Goal: Task Accomplishment & Management: Manage account settings

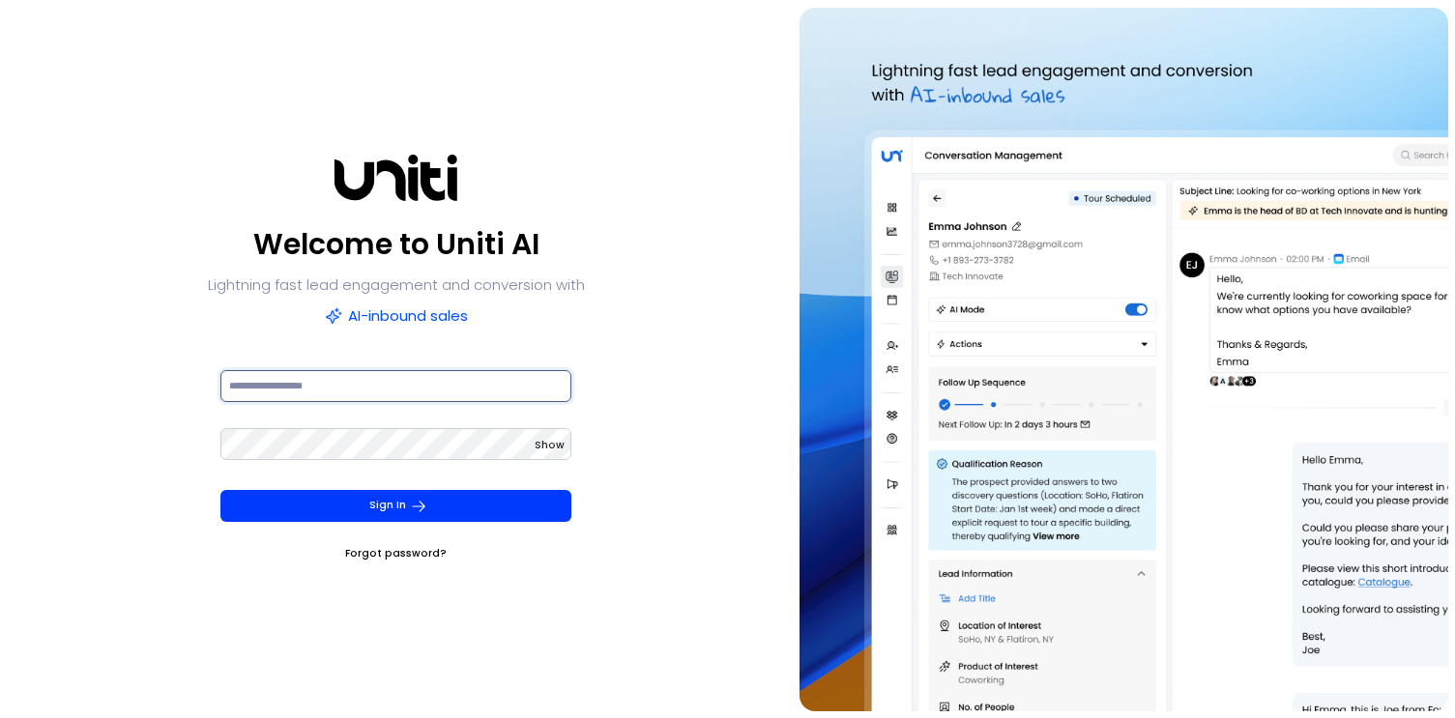
type input "**********"
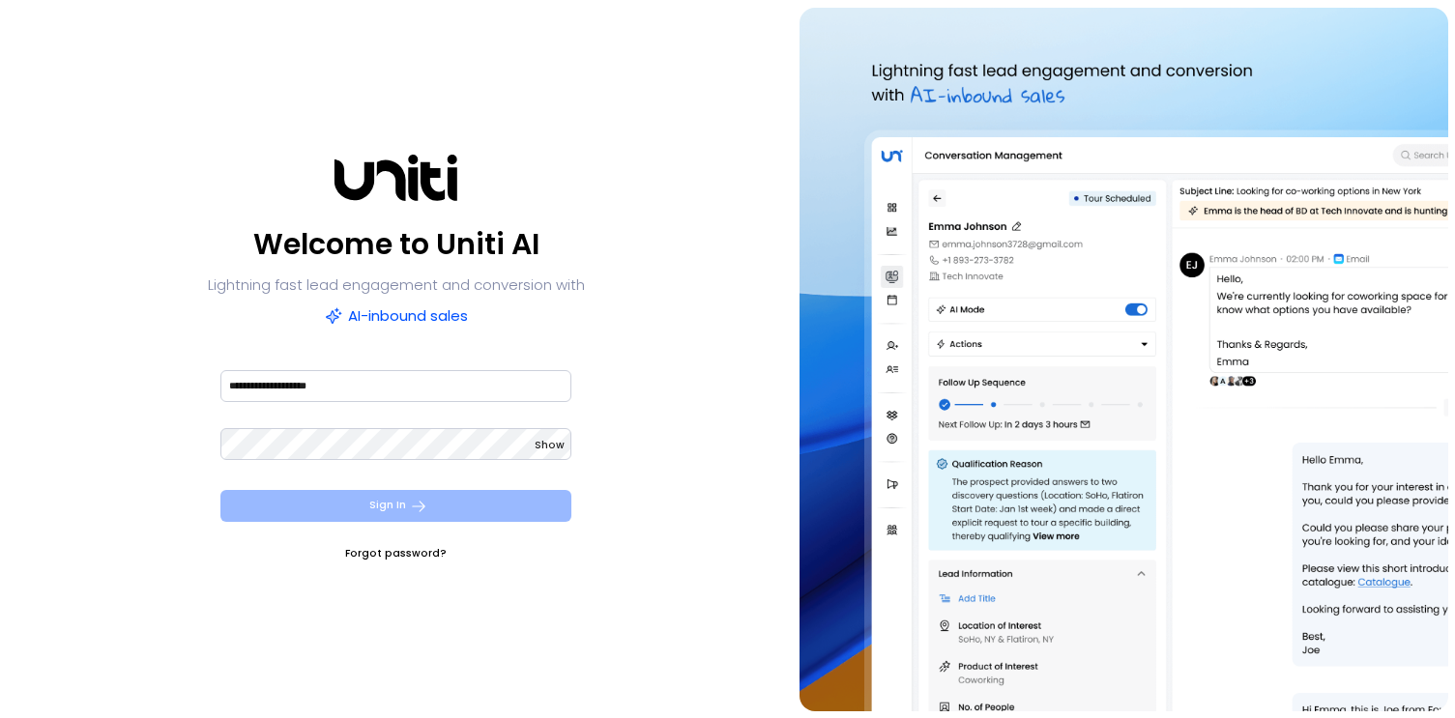
click at [446, 500] on button "Sign In" at bounding box center [395, 506] width 351 height 32
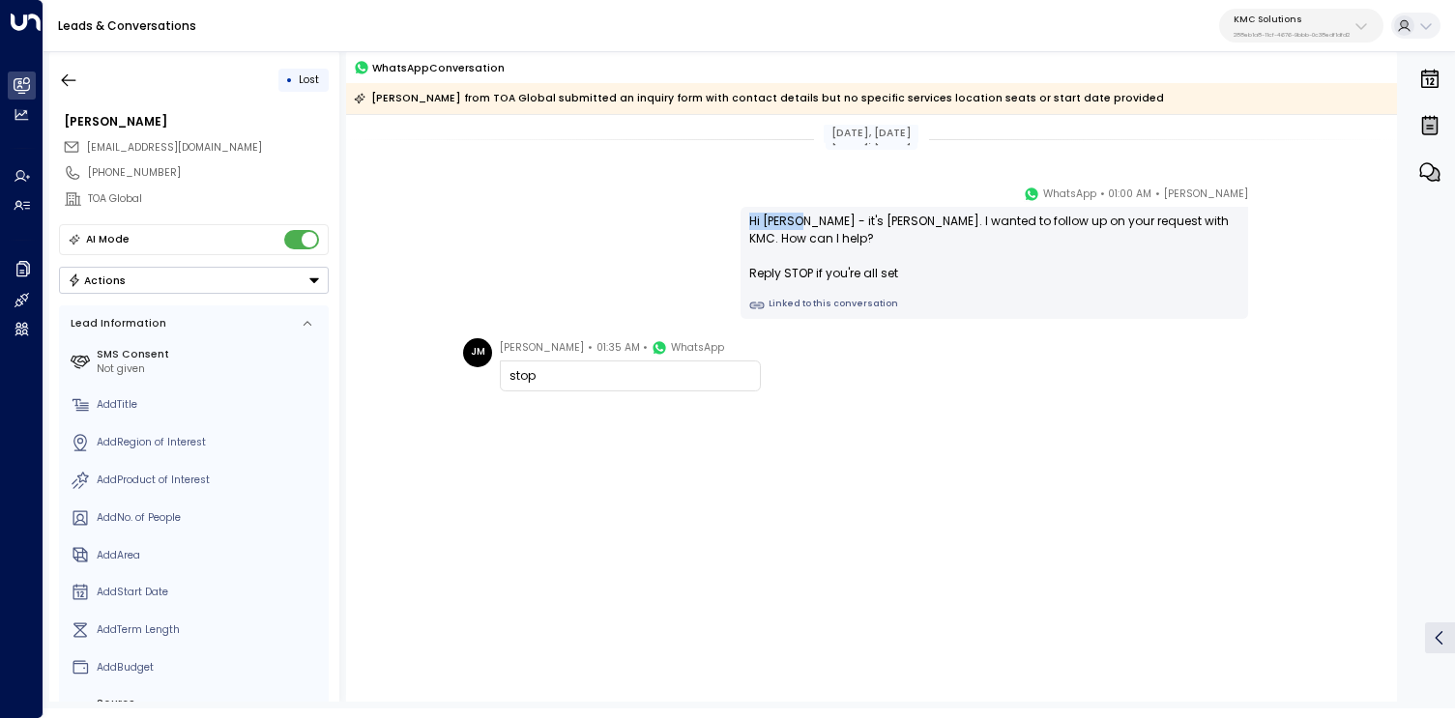
drag, startPoint x: 799, startPoint y: 220, endPoint x: 718, endPoint y: 219, distance: 80.3
click at [718, 219] on div "Kim McKenzie • 01:00 AM • WhatsApp Hi Jessel - it's Kim McKenzie. I wanted to f…" at bounding box center [871, 252] width 827 height 134
copy div "Hi Jessel"
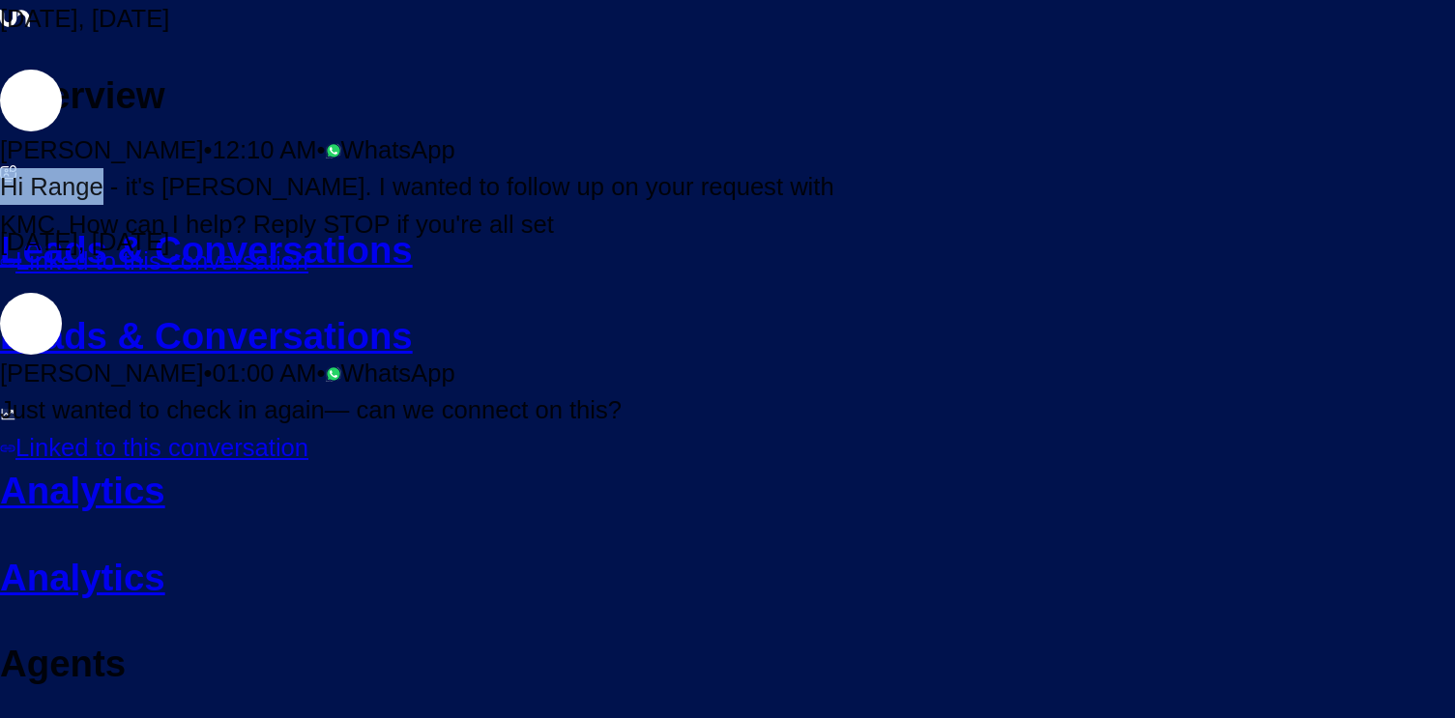
drag, startPoint x: 799, startPoint y: 223, endPoint x: 747, endPoint y: 222, distance: 52.2
click at [747, 222] on div "Hi Range - it's Kim McKenzie. I wanted to follow up on your request with KMC. H…" at bounding box center [432, 223] width 865 height 111
copy div "Hi Range"
click at [811, 233] on div "Hi Range - it's Kim McKenzie. I wanted to follow up on your request with KMC. H…" at bounding box center [432, 205] width 865 height 74
click at [865, 221] on div "Hi Range - it's Kim McKenzie. I wanted to follow up on your request with KMC. H…" at bounding box center [432, 205] width 865 height 74
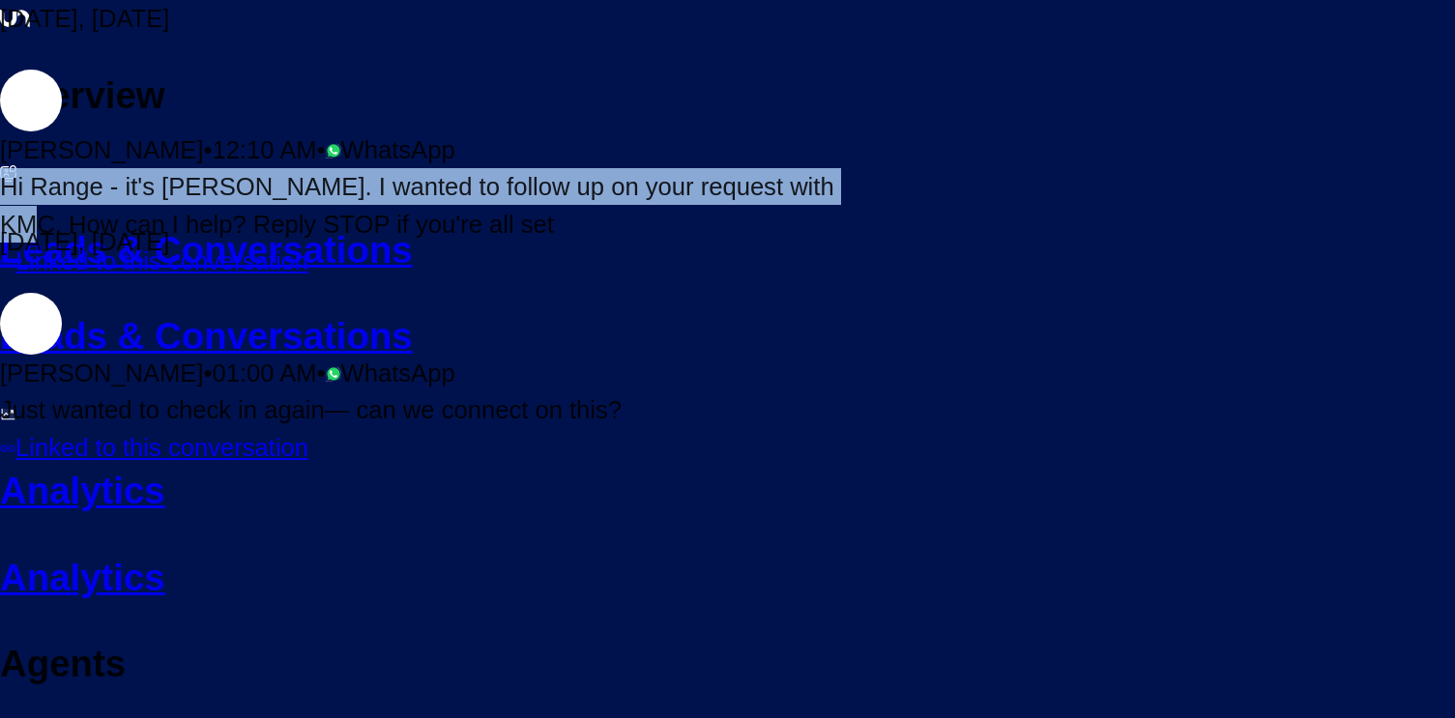
drag, startPoint x: 749, startPoint y: 218, endPoint x: 1185, endPoint y: 217, distance: 435.2
click at [865, 217] on div "Hi Range - it's Kim McKenzie. I wanted to follow up on your request with KMC. H…" at bounding box center [432, 205] width 865 height 74
copy div "Hi Range - it's Kim McKenzie. I wanted to follow up on your request with KMC"
